Goal: Browse casually: Explore the website without a specific task or goal

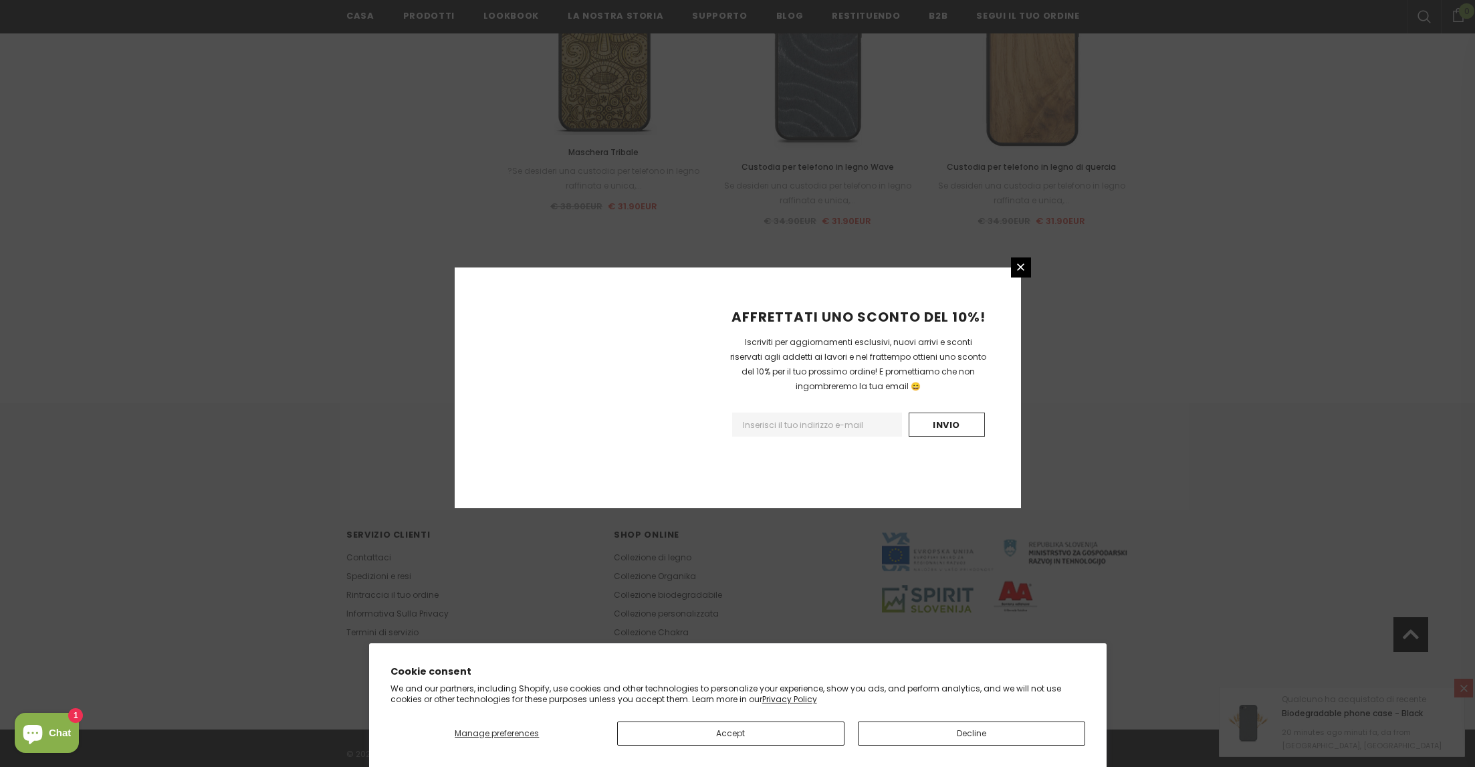
scroll to position [1348, 0]
